Goal: Information Seeking & Learning: Learn about a topic

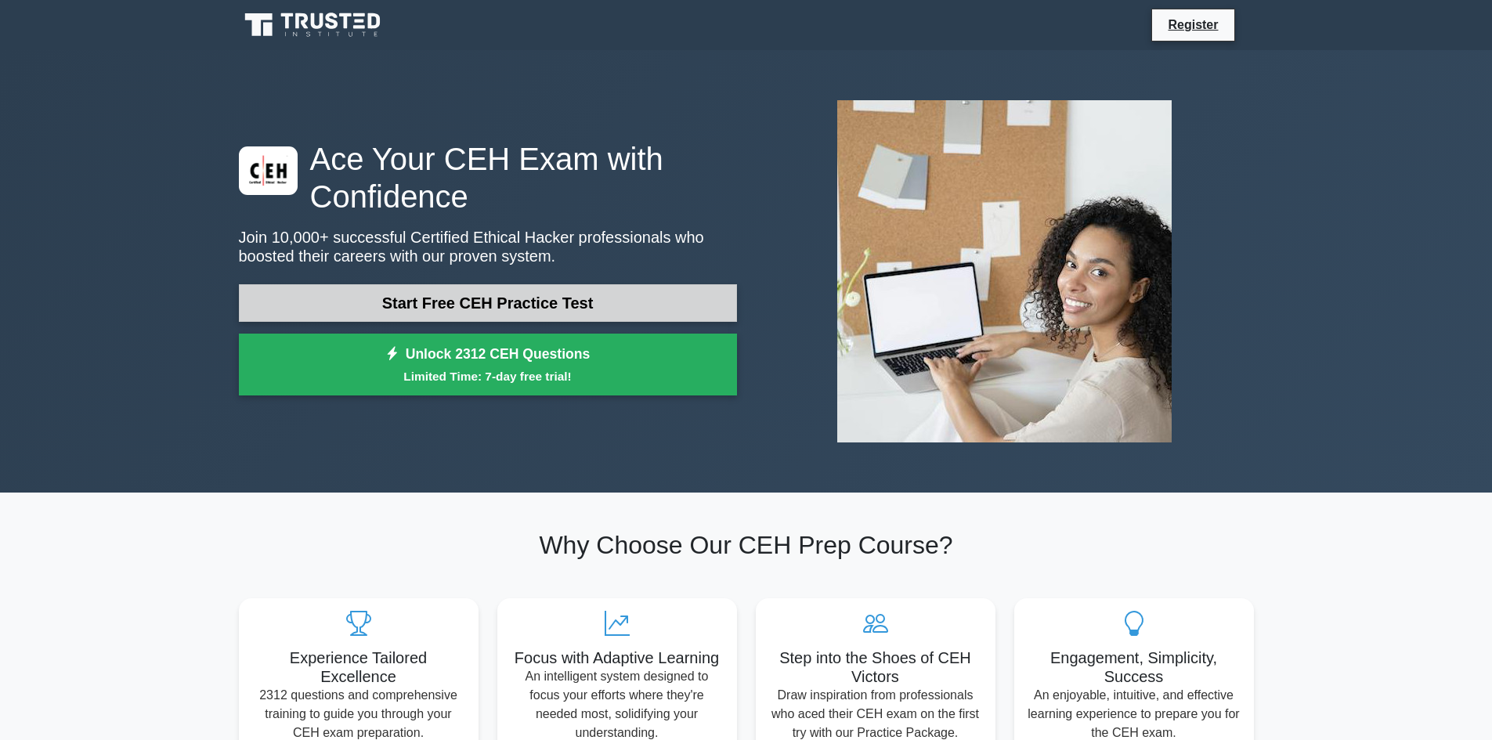
click at [568, 298] on link "Start Free CEH Practice Test" at bounding box center [488, 303] width 498 height 38
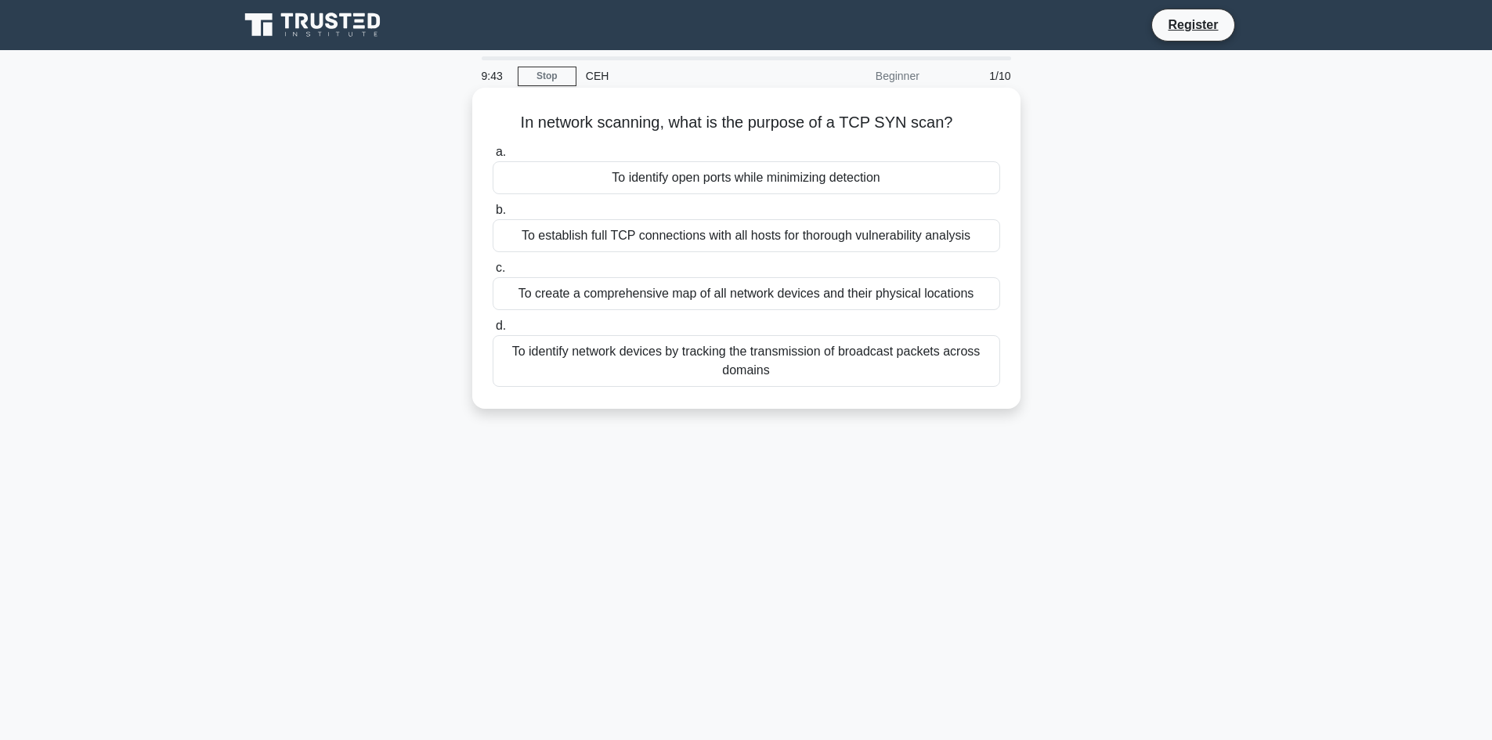
click at [713, 243] on div "To establish full TCP connections with all hosts for thorough vulnerability ana…" at bounding box center [746, 235] width 507 height 33
click at [493, 215] on input "b. To establish full TCP connections with all hosts for thorough vulnerability …" at bounding box center [493, 210] width 0 height 10
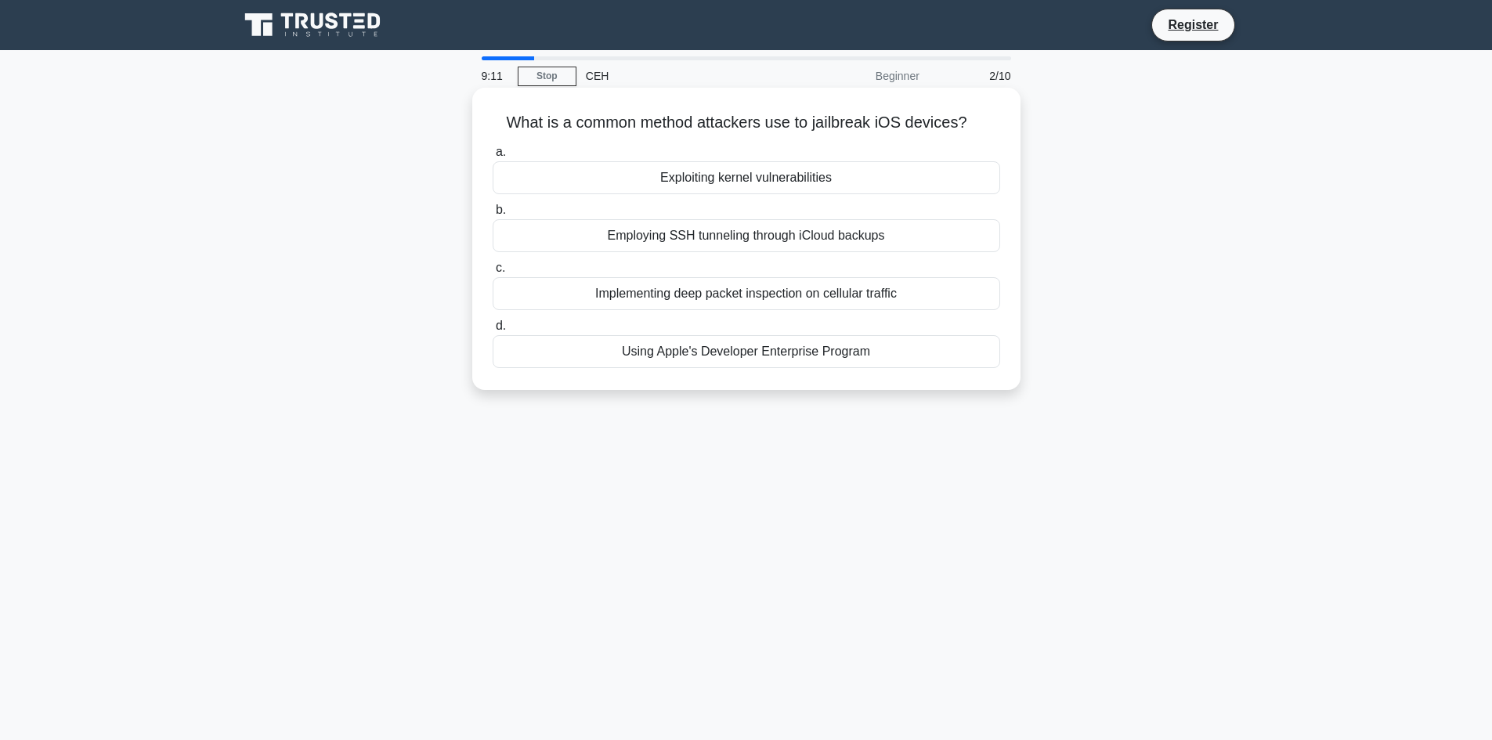
click at [774, 294] on div "Implementing deep packet inspection on cellular traffic" at bounding box center [746, 293] width 507 height 33
click at [493, 273] on input "c. Implementing deep packet inspection on cellular traffic" at bounding box center [493, 268] width 0 height 10
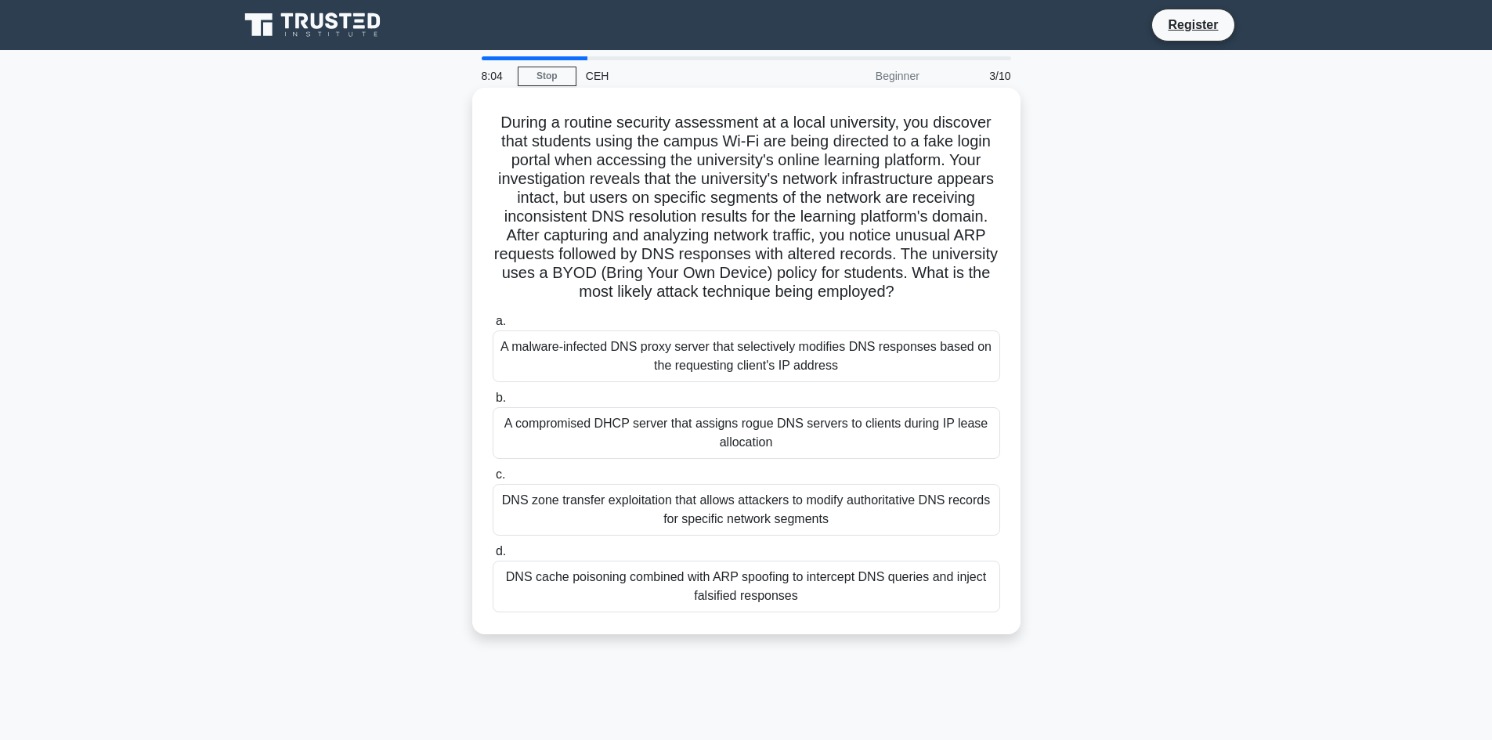
click at [785, 587] on div "DNS cache poisoning combined with ARP spoofing to intercept DNS queries and inj…" at bounding box center [746, 587] width 507 height 52
click at [493, 557] on input "d. DNS cache poisoning combined with ARP spoofing to intercept DNS queries and …" at bounding box center [493, 552] width 0 height 10
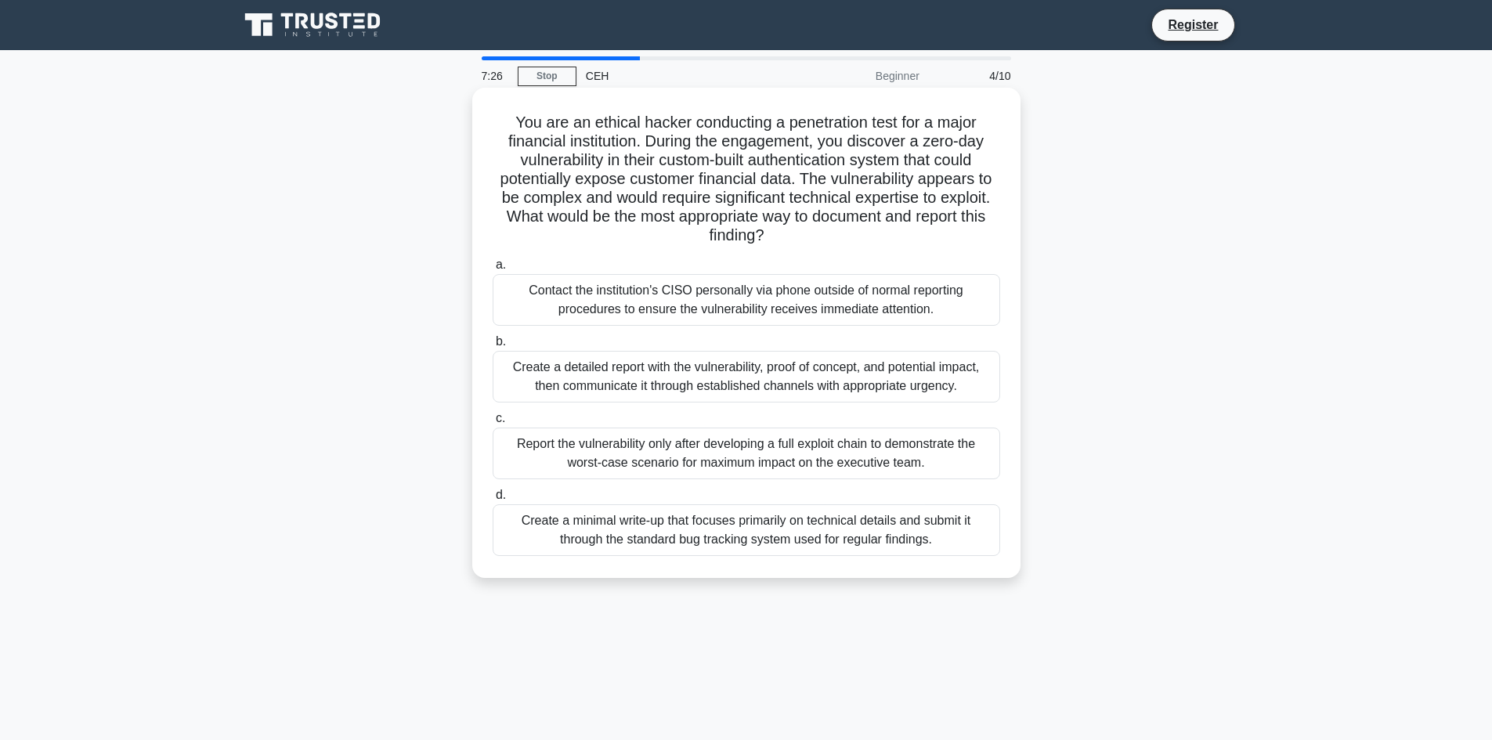
click at [644, 376] on div "Create a detailed report with the vulnerability, proof of concept, and potentia…" at bounding box center [746, 377] width 507 height 52
click at [493, 347] on input "b. Create a detailed report with the vulnerability, proof of concept, and poten…" at bounding box center [493, 342] width 0 height 10
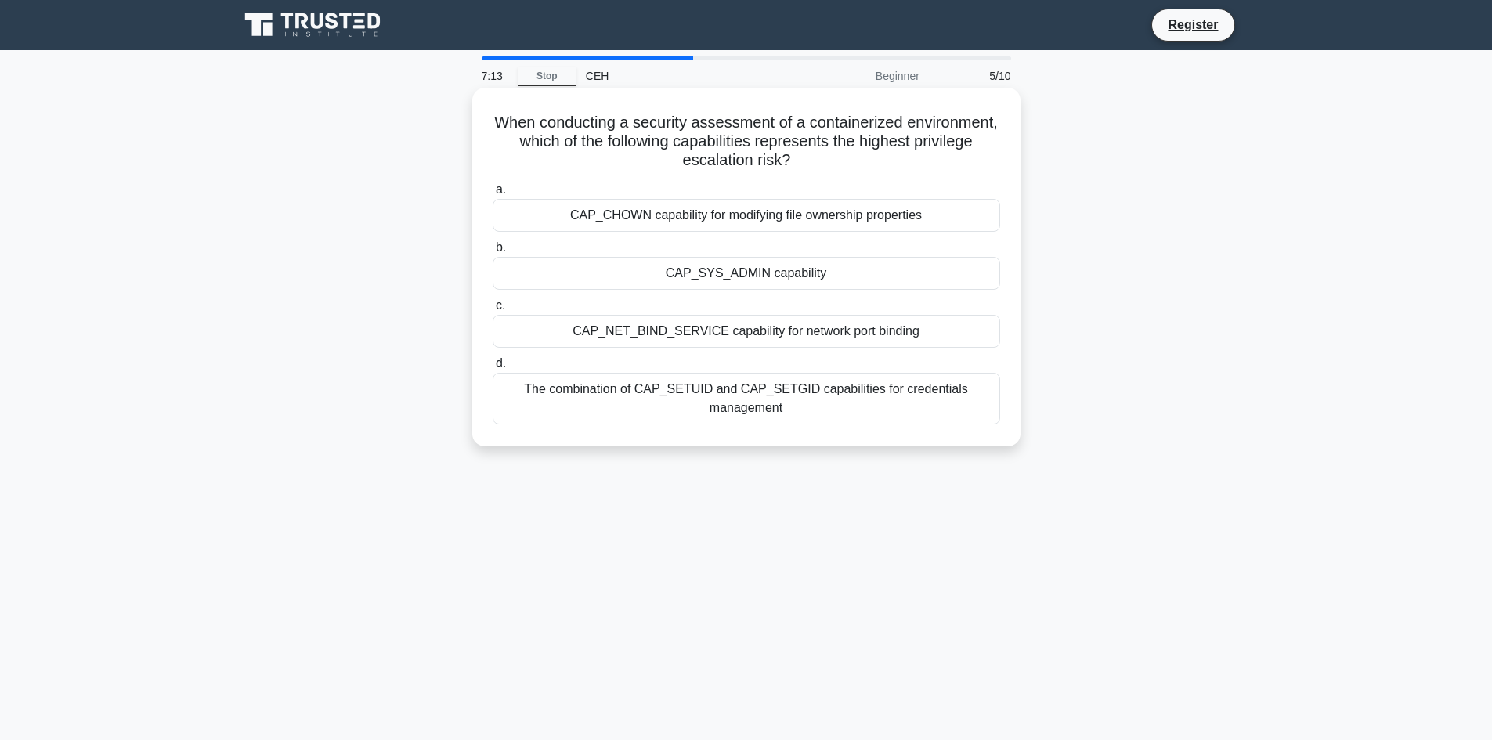
click at [730, 274] on div "CAP_SYS_ADMIN capability" at bounding box center [746, 273] width 507 height 33
click at [493, 253] on input "b. CAP_SYS_ADMIN capability" at bounding box center [493, 248] width 0 height 10
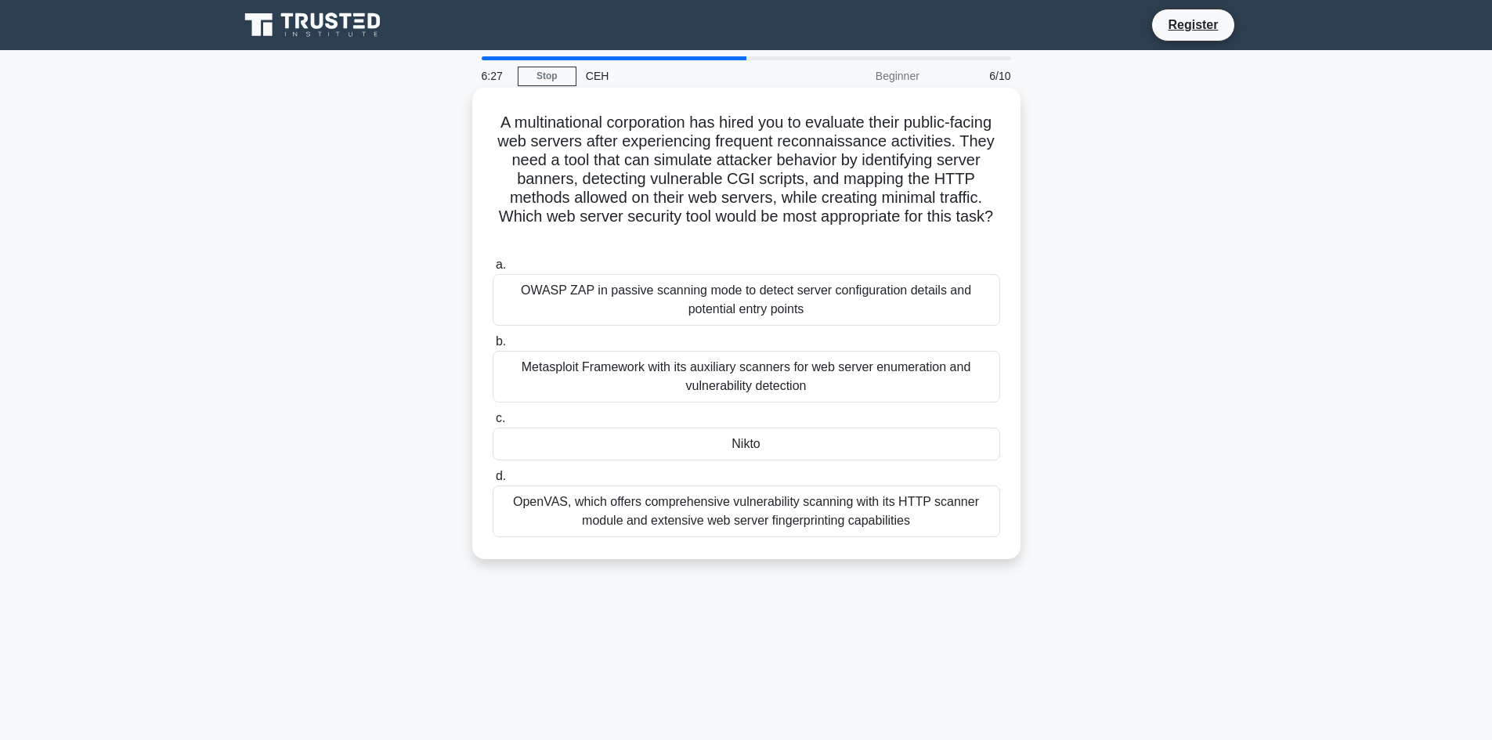
click at [734, 443] on div "Nikto" at bounding box center [746, 444] width 507 height 33
click at [493, 424] on input "c. Nikto" at bounding box center [493, 418] width 0 height 10
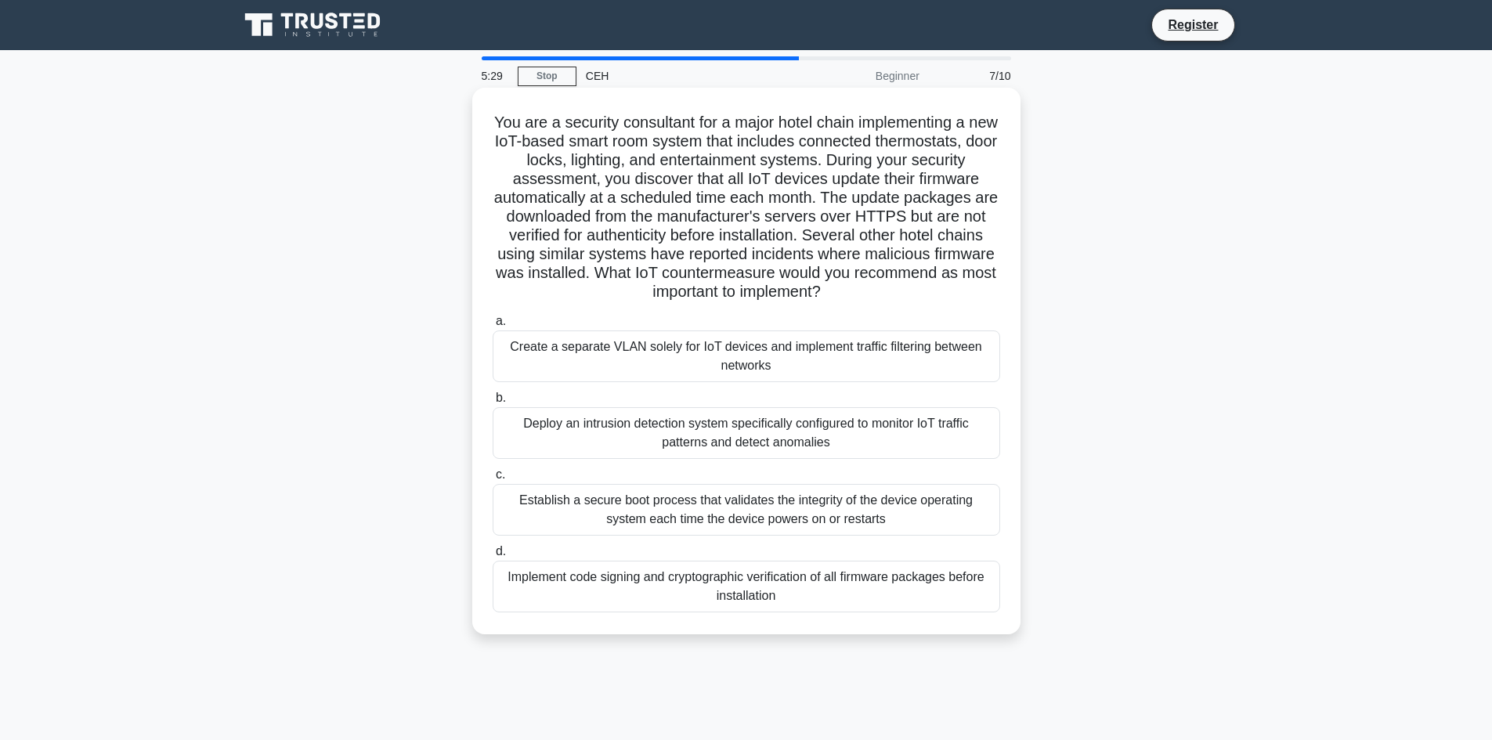
click at [870, 591] on div "Implement code signing and cryptographic verification of all firmware packages …" at bounding box center [746, 587] width 507 height 52
click at [493, 557] on input "d. Implement code signing and cryptographic verification of all firmware packag…" at bounding box center [493, 552] width 0 height 10
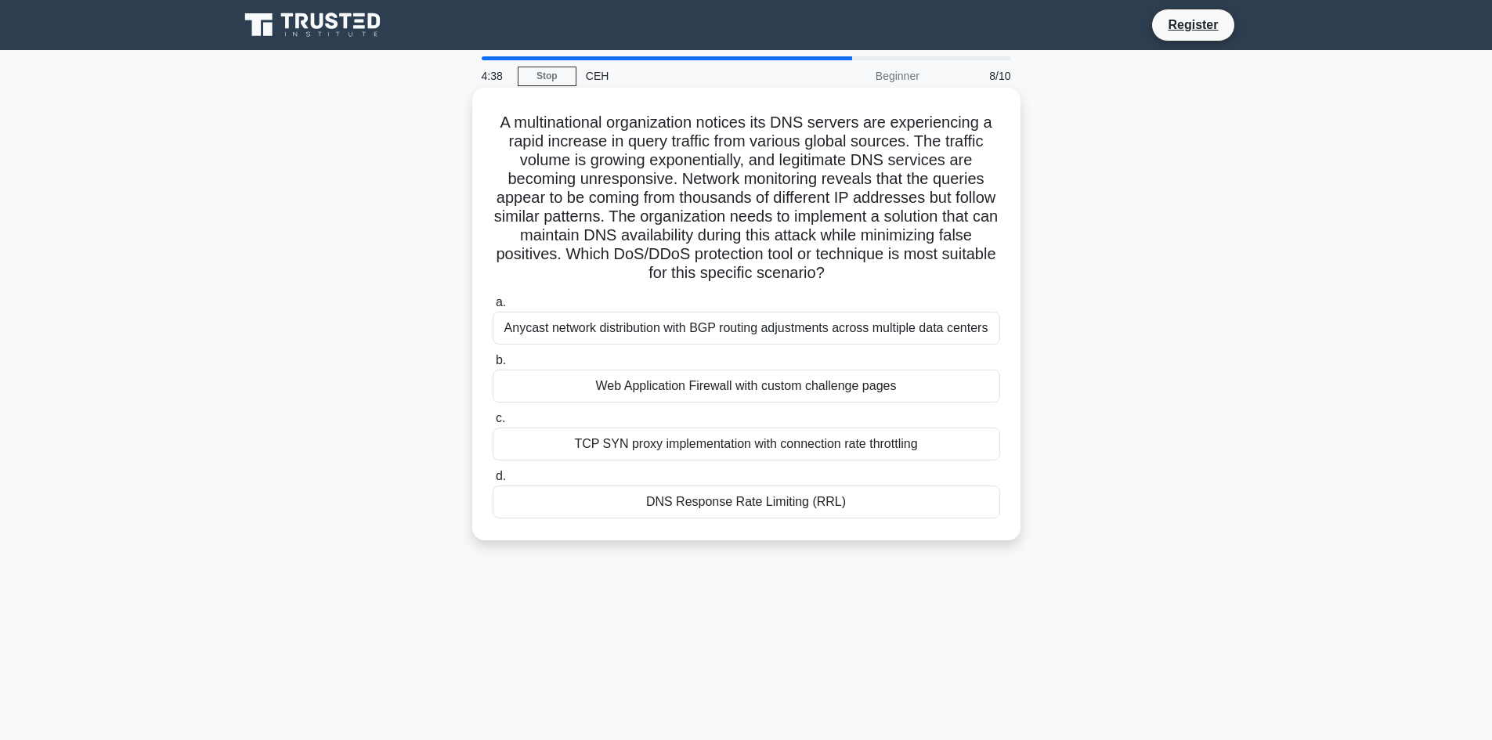
click at [752, 446] on div "TCP SYN proxy implementation with connection rate throttling" at bounding box center [746, 444] width 507 height 33
click at [493, 424] on input "c. TCP SYN proxy implementation with connection rate throttling" at bounding box center [493, 418] width 0 height 10
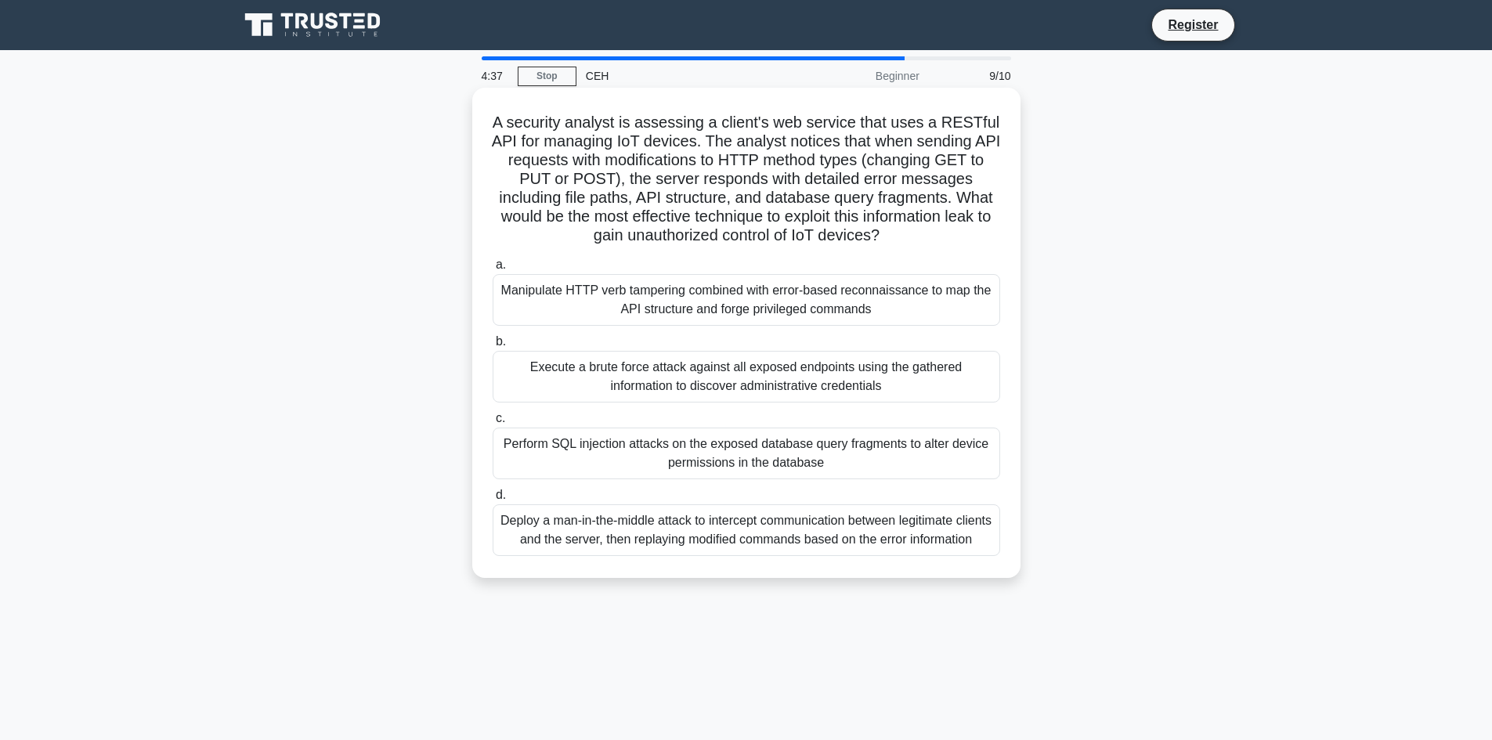
click at [753, 326] on div "Manipulate HTTP verb tampering combined with error-based reconnaissance to map …" at bounding box center [746, 300] width 507 height 52
click at [493, 270] on input "a. Manipulate HTTP verb tampering combined with error-based reconnaissance to m…" at bounding box center [493, 265] width 0 height 10
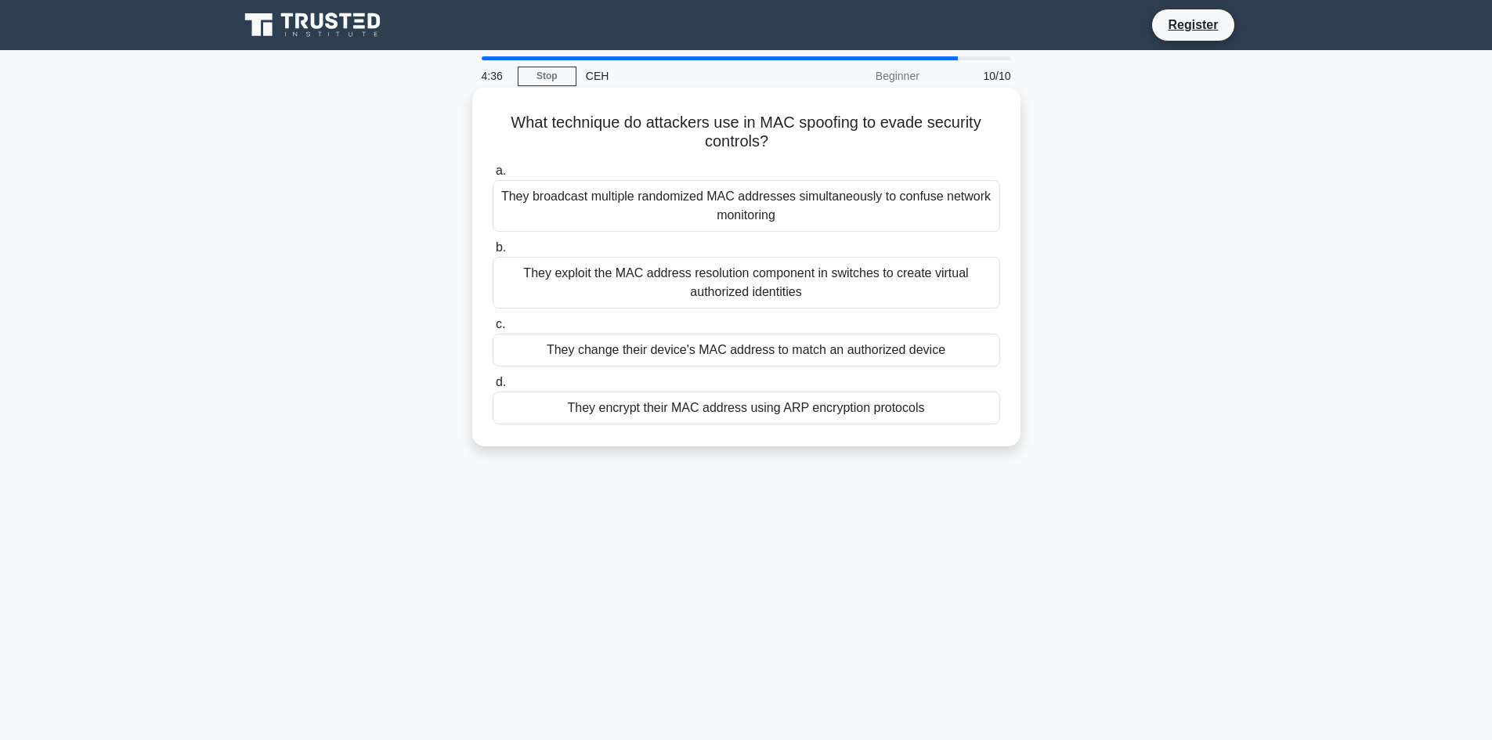
click at [747, 293] on div "They exploit the MAC address resolution component in switches to create virtual…" at bounding box center [746, 283] width 507 height 52
click at [493, 253] on input "b. They exploit the MAC address resolution component in switches to create virt…" at bounding box center [493, 248] width 0 height 10
